Goal: Use online tool/utility: Utilize a website feature to perform a specific function

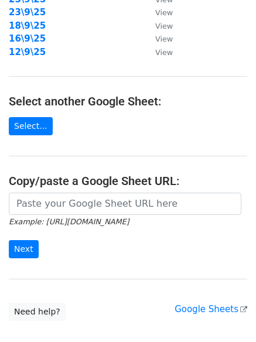
scroll to position [203, 0]
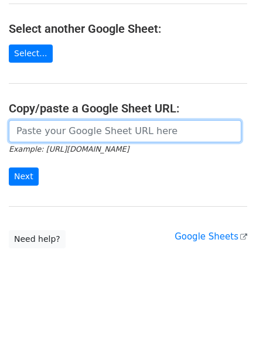
drag, startPoint x: 97, startPoint y: 130, endPoint x: 89, endPoint y: 141, distance: 13.0
click at [97, 130] on input "url" at bounding box center [125, 131] width 233 height 22
paste input "[URL][DOMAIN_NAME]"
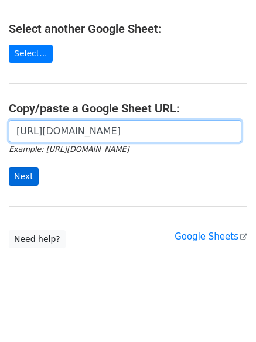
scroll to position [0, 248]
type input "[URL][DOMAIN_NAME]"
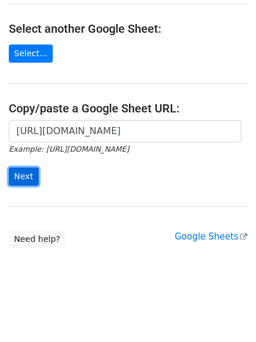
click at [22, 175] on input "Next" at bounding box center [24, 177] width 30 height 18
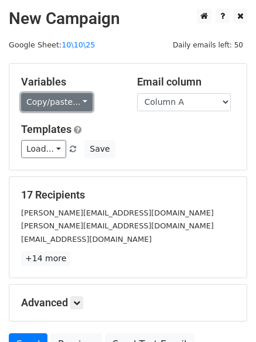
click at [55, 94] on link "Copy/paste..." at bounding box center [57, 102] width 72 height 18
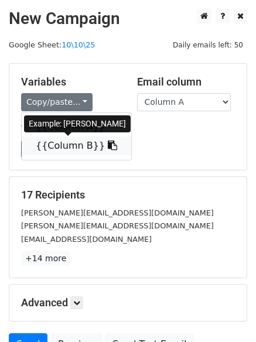
click at [64, 139] on link "{{Column B}}" at bounding box center [77, 146] width 110 height 19
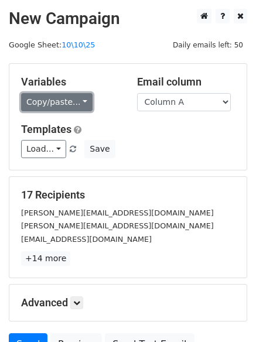
click at [51, 103] on link "Copy/paste..." at bounding box center [57, 102] width 72 height 18
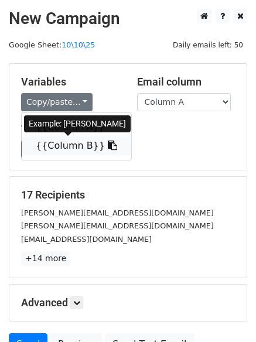
click at [56, 145] on link "{{Column B}}" at bounding box center [77, 146] width 110 height 19
